Goal: Information Seeking & Learning: Learn about a topic

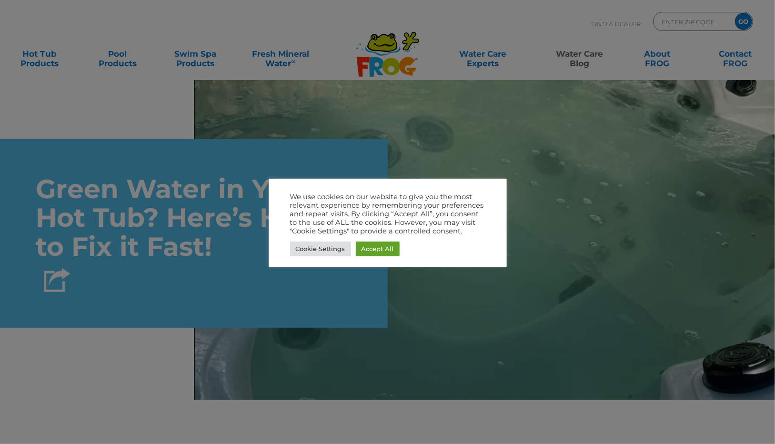
scroll to position [2590, 0]
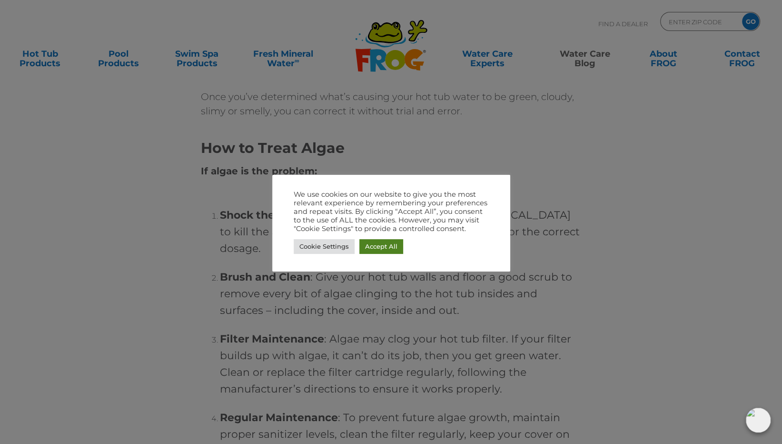
click at [383, 247] on link "Accept All" at bounding box center [382, 246] width 44 height 15
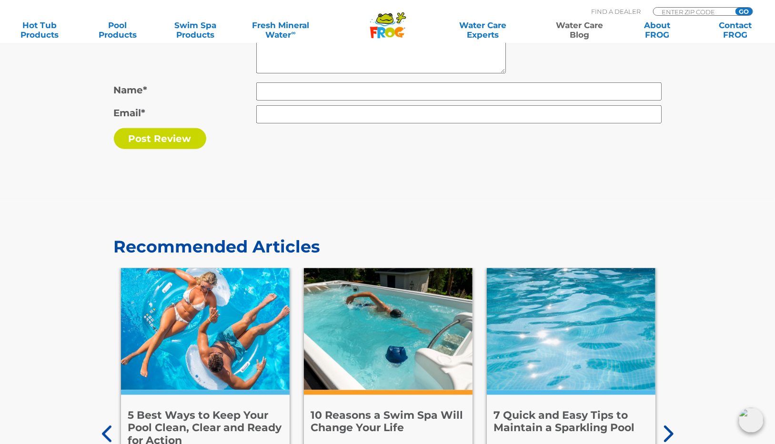
scroll to position [5035, 0]
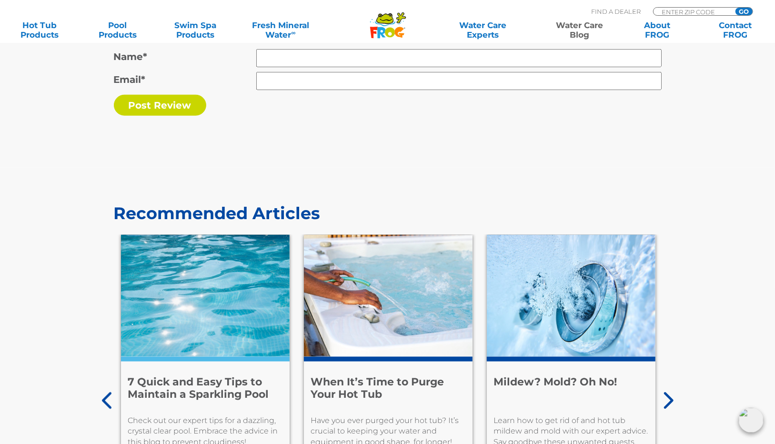
click at [667, 397] on icon at bounding box center [667, 400] width 12 height 19
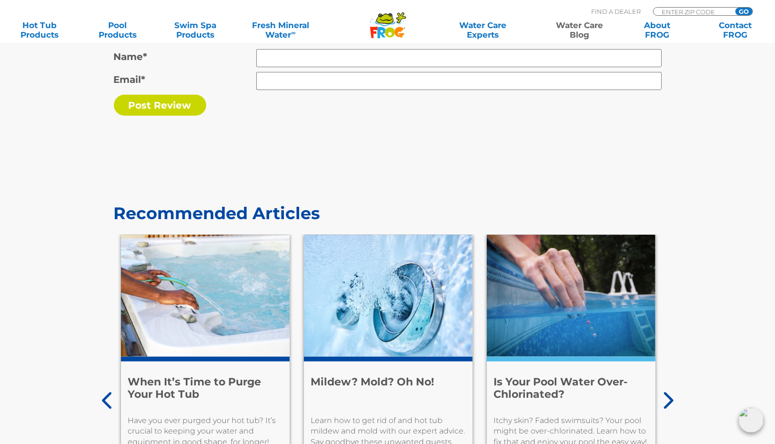
click at [670, 399] on icon at bounding box center [667, 400] width 12 height 19
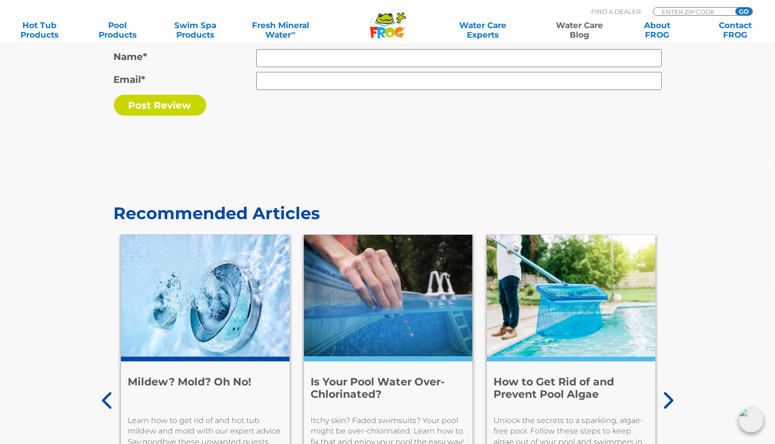
scroll to position [5209, 0]
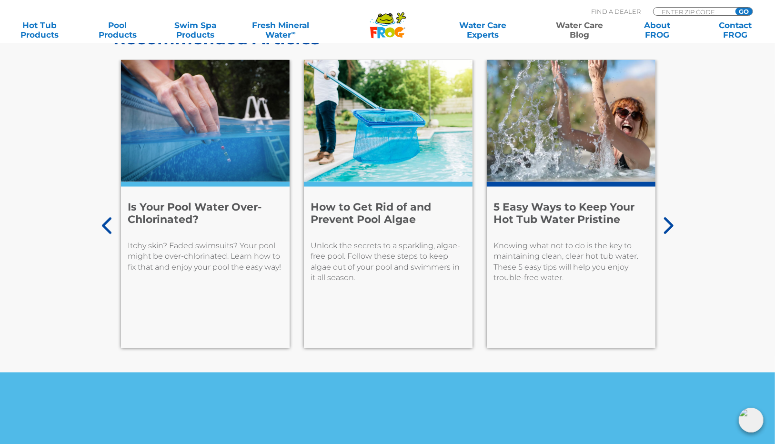
click at [401, 253] on p "Unlock the secrets to a sparkling, algae-free pool. Follow these steps to keep …" at bounding box center [388, 261] width 154 height 43
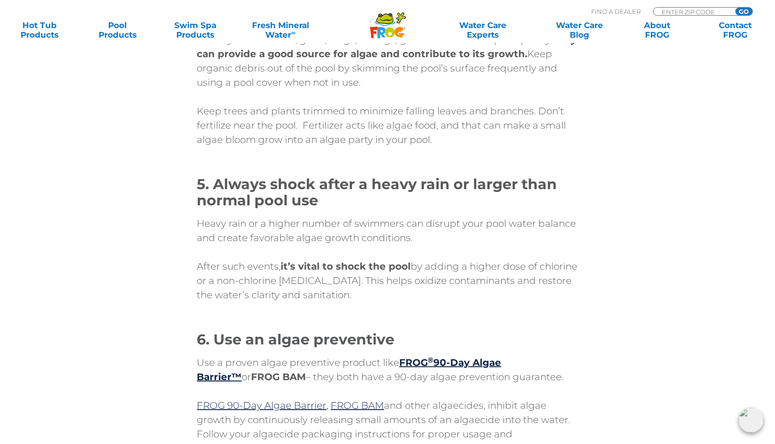
scroll to position [4889, 0]
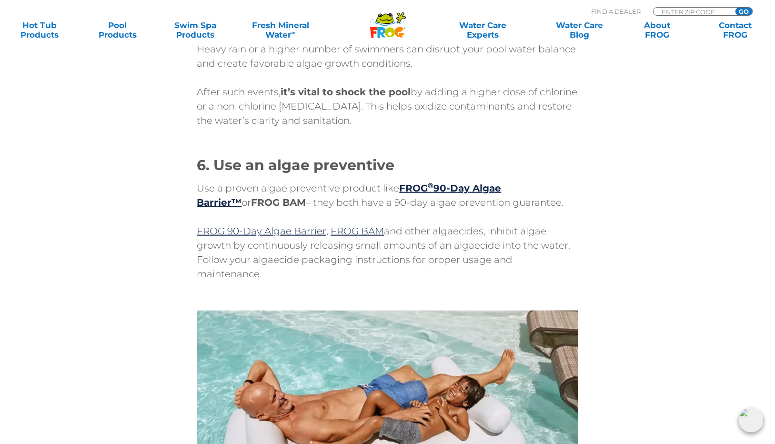
click at [140, 283] on div "4. Keep organic matter out of the pool When you see leaves, grass, twigs, or bu…" at bounding box center [387, 296] width 571 height 955
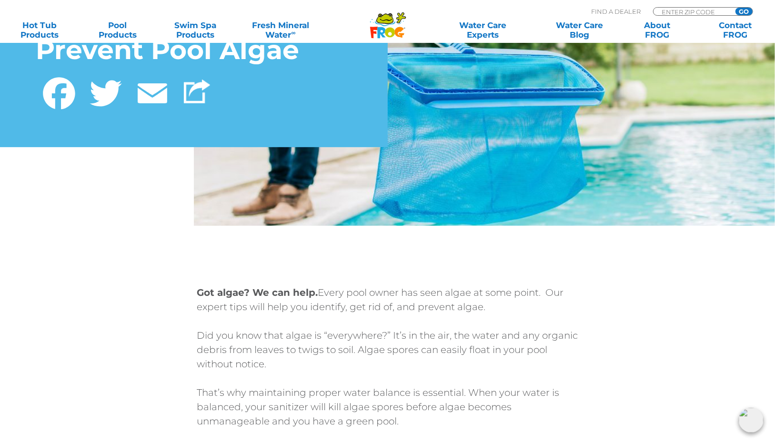
scroll to position [0, 0]
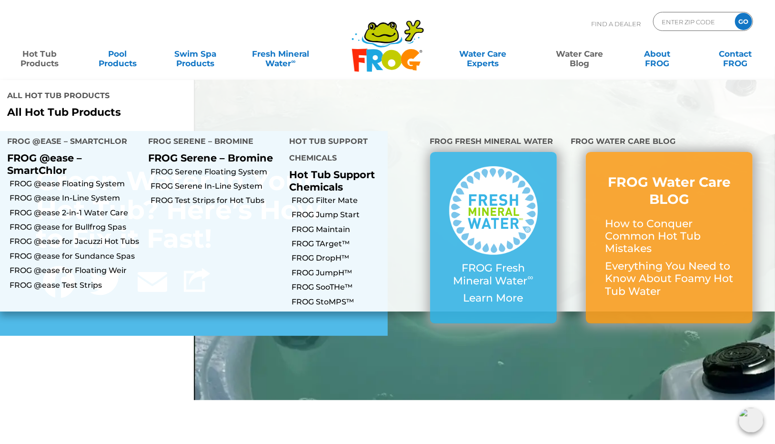
click at [29, 57] on link "Hot Tub Products" at bounding box center [40, 53] width 60 height 19
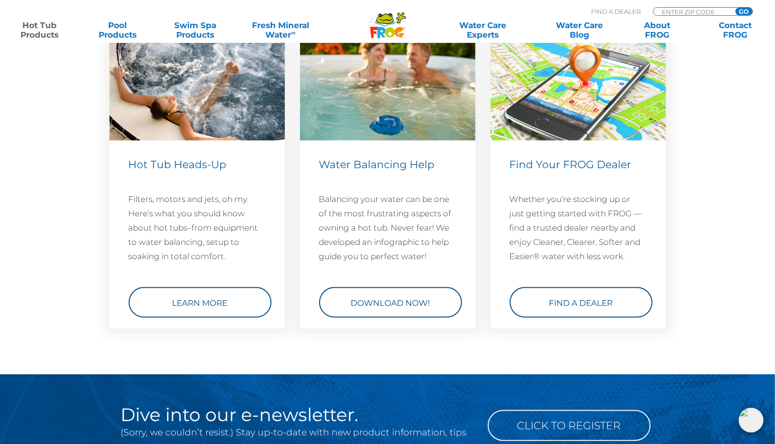
scroll to position [3155, 0]
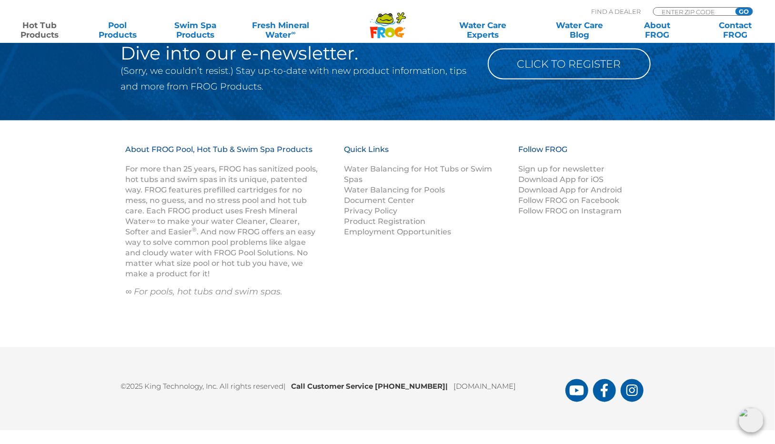
click at [480, 178] on p "Water Balancing for Hot Tubs or Swim Spas Water Balancing for Pools Document Ce…" at bounding box center [425, 200] width 163 height 73
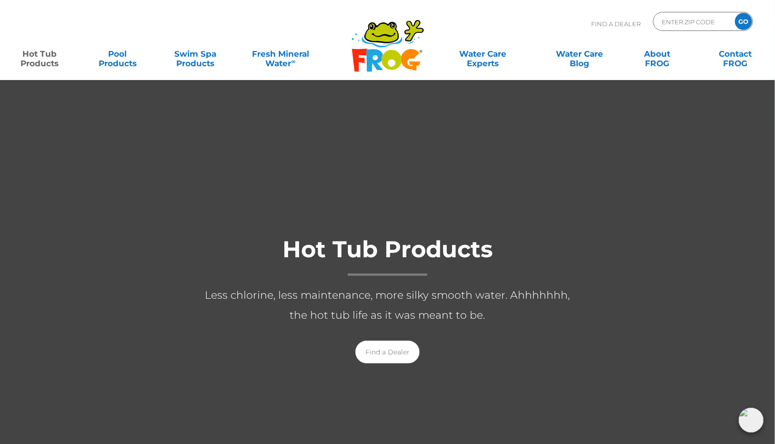
scroll to position [0, 0]
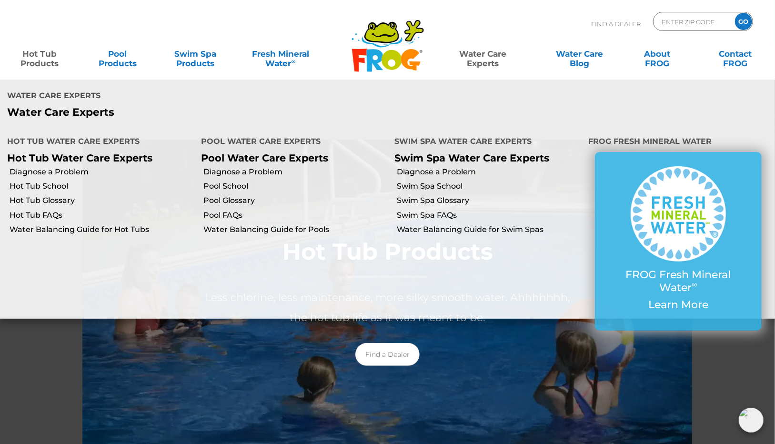
click at [478, 51] on link "Water Care Experts" at bounding box center [483, 53] width 98 height 19
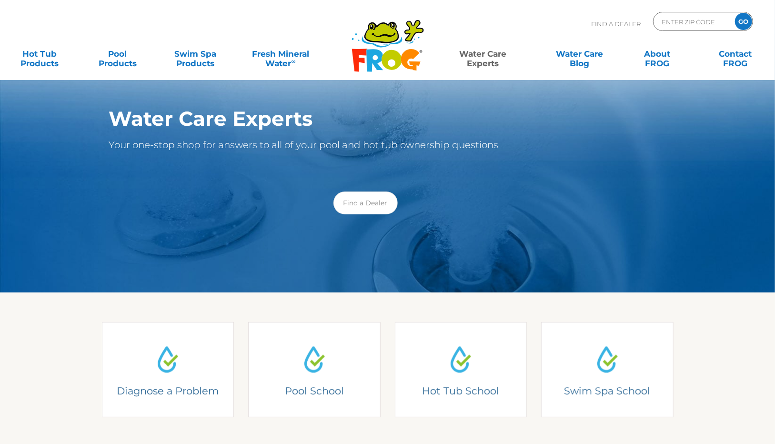
scroll to position [174, 0]
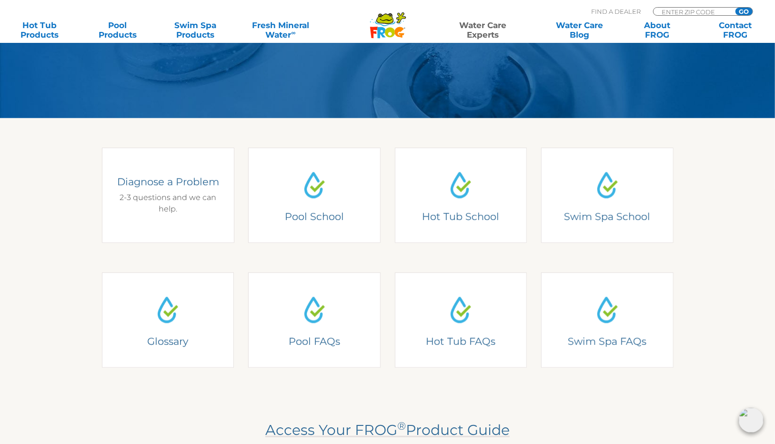
click at [162, 188] on h4 "Diagnose a Problem" at bounding box center [167, 181] width 105 height 13
click at [162, 187] on h4 "Diagnose a Problem" at bounding box center [167, 181] width 105 height 13
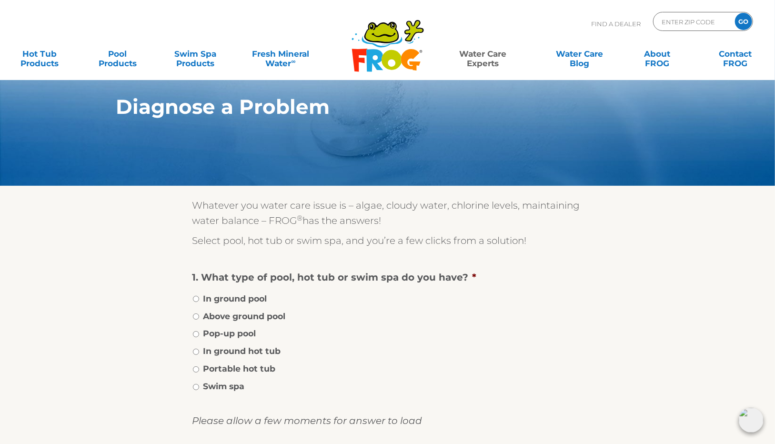
scroll to position [174, 0]
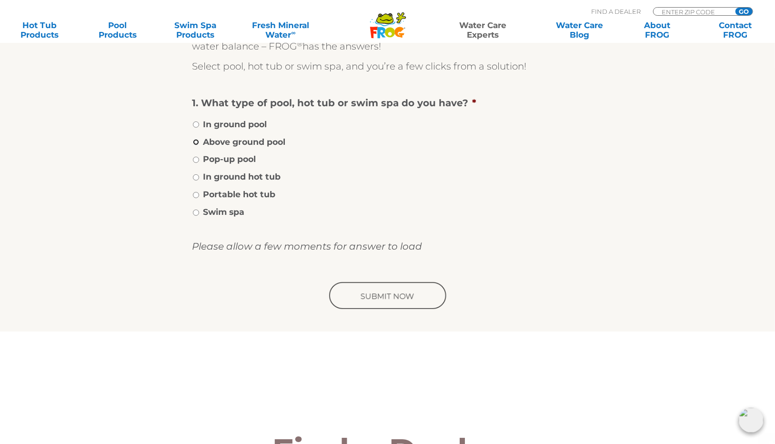
click at [195, 145] on input "Above ground pool" at bounding box center [196, 142] width 6 height 6
radio input "true"
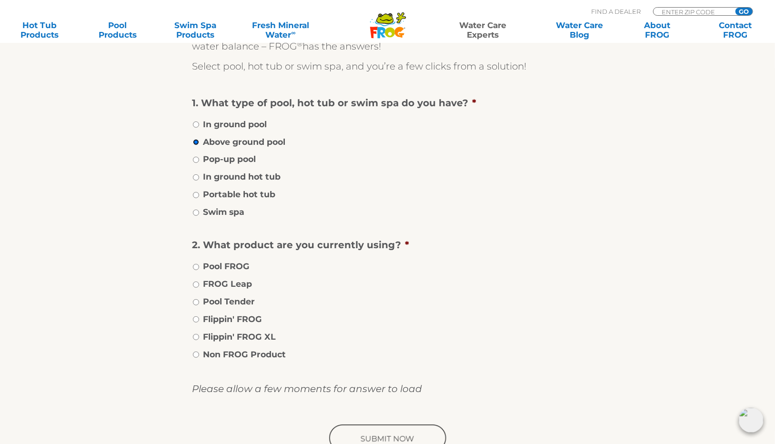
scroll to position [349, 0]
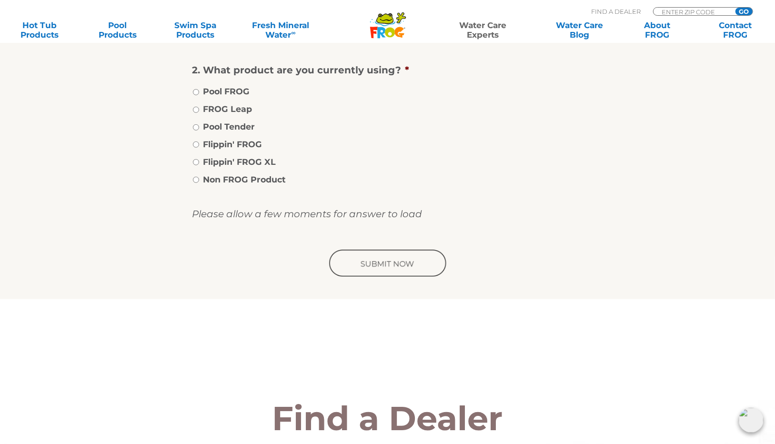
click at [190, 183] on div "Whatever you water care issue is – algae, cloudy water, chlorine levels, mainta…" at bounding box center [388, 68] width 586 height 462
click at [195, 183] on input "Non FROG Product" at bounding box center [196, 180] width 6 height 6
radio input "true"
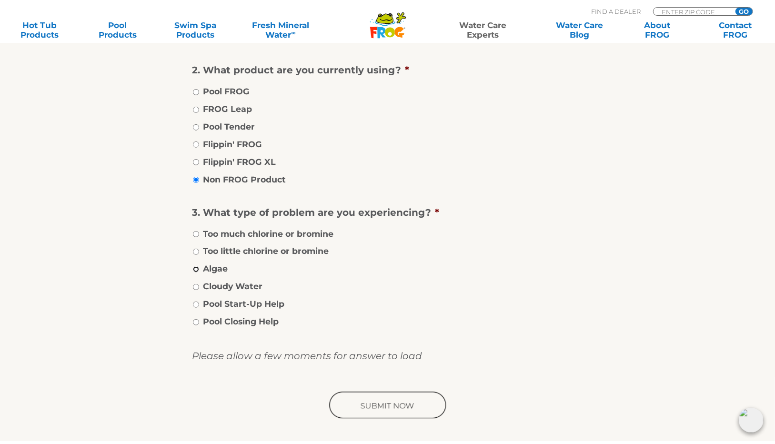
click at [195, 272] on input "Algae" at bounding box center [196, 269] width 6 height 6
radio input "true"
click at [378, 410] on input "image" at bounding box center [387, 405] width 121 height 30
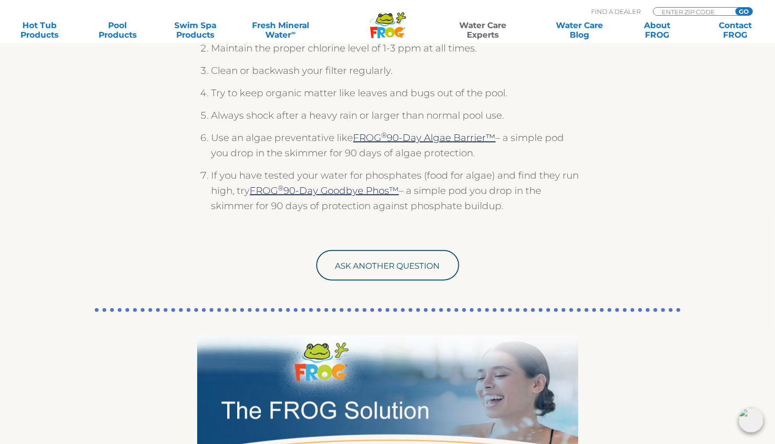
scroll to position [524, 0]
